Goal: Task Accomplishment & Management: Manage account settings

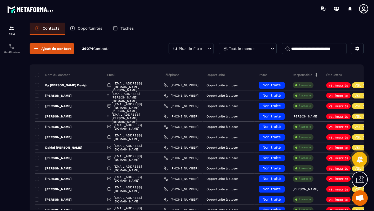
scroll to position [44, 0]
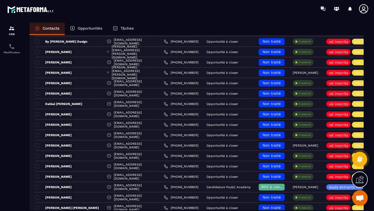
click at [83, 30] on p "Opportunités" at bounding box center [90, 28] width 25 height 5
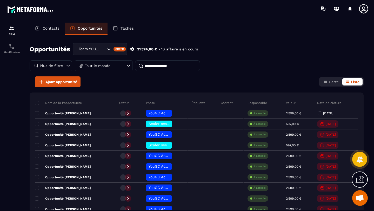
click at [86, 55] on div "Opportunités Team YOUGC - Formations Créer 31 574,00 € • 16 affaire s en cours …" at bounding box center [197, 59] width 334 height 33
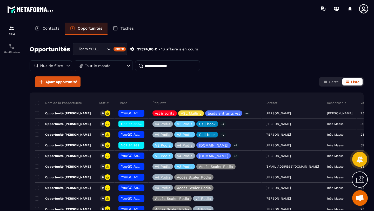
click at [85, 49] on div "Team YOUGC - Formations" at bounding box center [91, 49] width 29 height 6
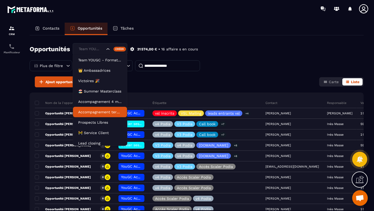
scroll to position [3, 0]
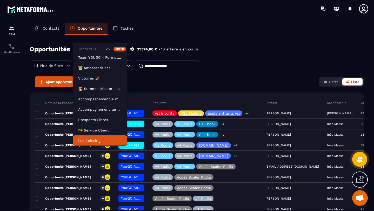
click at [85, 141] on p "Lead closing" at bounding box center [100, 140] width 44 height 5
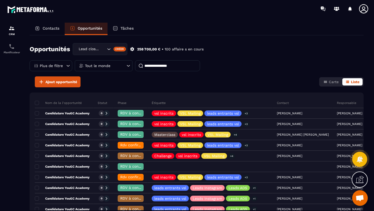
scroll to position [1, 0]
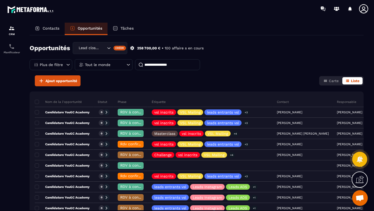
click at [97, 63] on p "Tout le monde" at bounding box center [97, 65] width 25 height 4
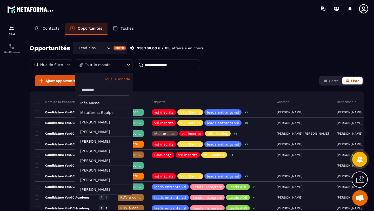
click at [98, 90] on input "text" at bounding box center [104, 90] width 52 height 12
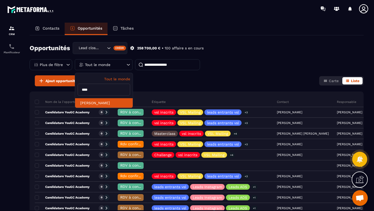
type input "****"
click at [97, 104] on li "[PERSON_NAME]" at bounding box center [104, 103] width 58 height 10
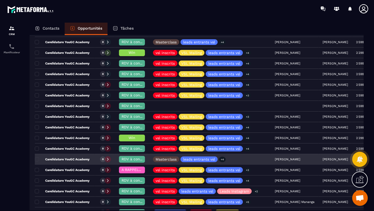
scroll to position [120, 0]
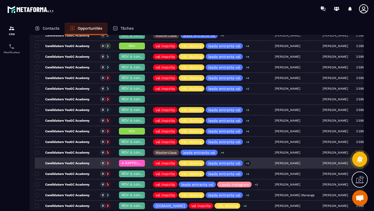
click at [108, 163] on icon at bounding box center [108, 163] width 2 height 3
